Goal: Check status: Check status

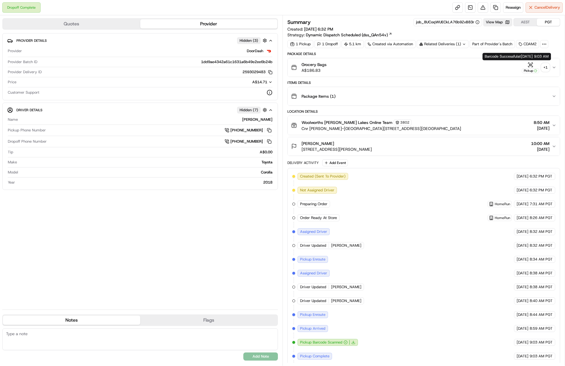
click at [546, 65] on div "+ 1" at bounding box center [546, 67] width 8 height 8
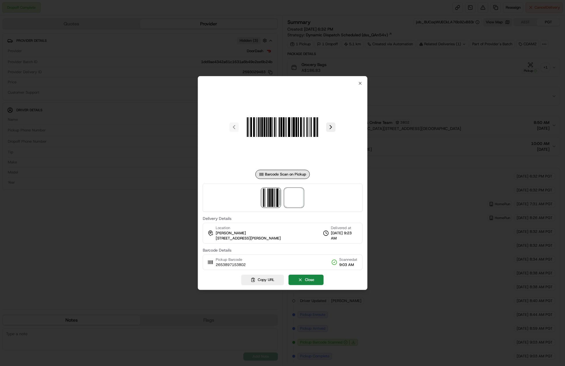
click at [301, 190] on span at bounding box center [294, 197] width 18 height 18
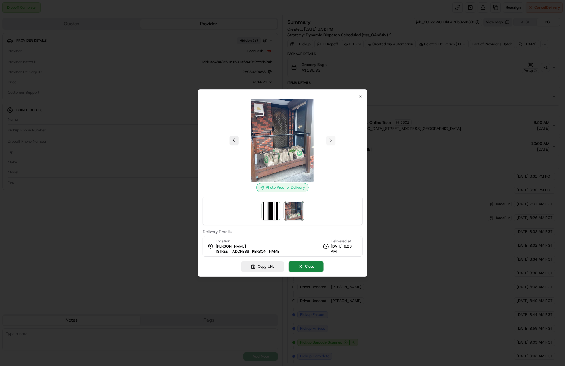
click at [383, 77] on div at bounding box center [282, 183] width 565 height 366
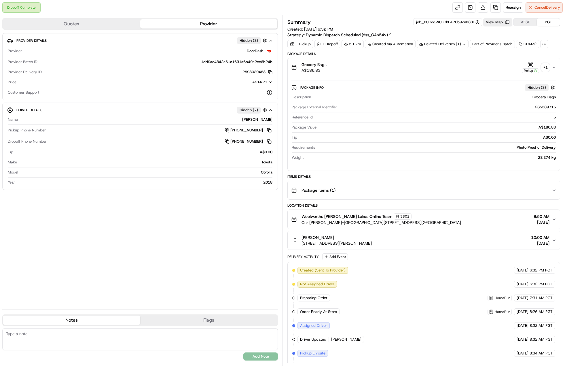
click at [383, 77] on div "Package Info Hidden ( 3 ) Description Grocery Bags Package External Identifier …" at bounding box center [424, 121] width 272 height 89
click at [383, 72] on div "Grocery Bags A$186.83 Pickup + 1" at bounding box center [421, 68] width 261 height 12
